Goal: Information Seeking & Learning: Learn about a topic

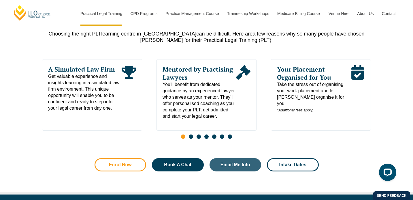
click at [132, 170] on link "Enrol Now" at bounding box center [121, 164] width 52 height 13
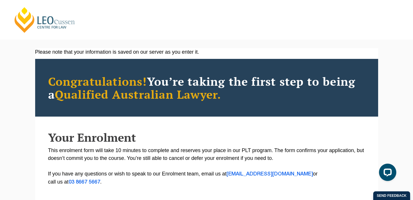
click at [35, 29] on link "[PERSON_NAME] Centre for Law" at bounding box center [45, 19] width 64 height 27
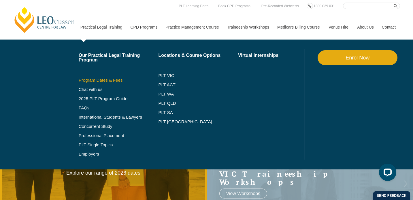
click at [105, 81] on link "Program Dates & Fees" at bounding box center [119, 80] width 80 height 5
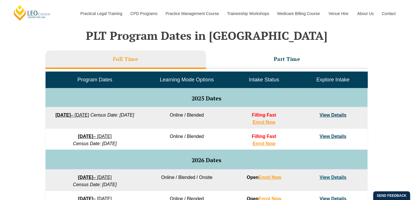
click at [268, 114] on span "Filling Fast" at bounding box center [264, 114] width 24 height 5
click at [327, 114] on link "View Details" at bounding box center [333, 114] width 27 height 5
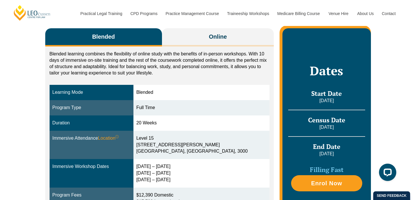
click at [166, 170] on div "[DATE] – [DATE] [DATE] – [DATE] [DATE] – [DATE]" at bounding box center [201, 173] width 130 height 20
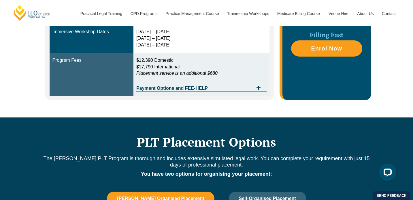
scroll to position [198, 0]
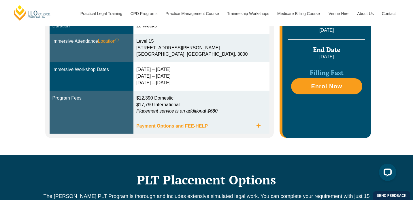
click at [261, 126] on span "Tabs. Open items with Enter or Space, close with Escape and navigate using the …" at bounding box center [258, 125] width 10 height 5
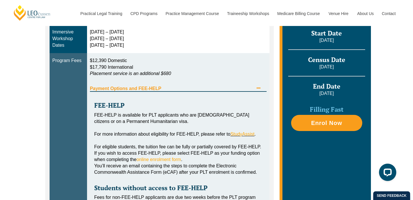
scroll to position [204, 0]
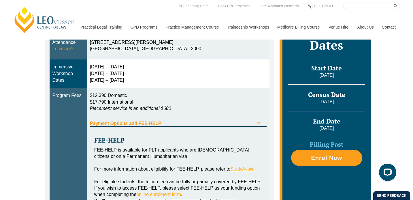
click at [14, 68] on div "Blended Online Blended learning combines the flexibility of online study with t…" at bounding box center [206, 103] width 413 height 401
